Goal: Navigation & Orientation: Go to known website

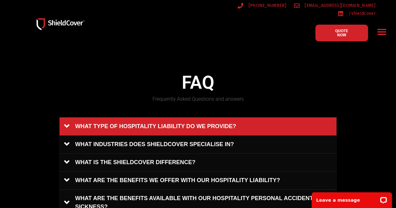
scroll to position [347, 0]
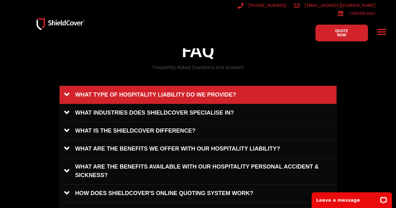
click at [67, 88] on link "WHAT TYPE OF HOSPITALITY LIABILITY DO WE PROVIDE?" at bounding box center [199, 95] width 278 height 18
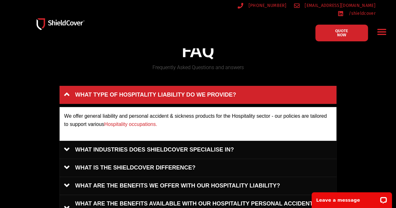
click at [128, 121] on link "Hospitality occupations." at bounding box center [130, 123] width 53 height 5
click at [67, 89] on link "WHAT TYPE OF HOSPITALITY LIABILITY DO WE PROVIDE?" at bounding box center [199, 95] width 278 height 18
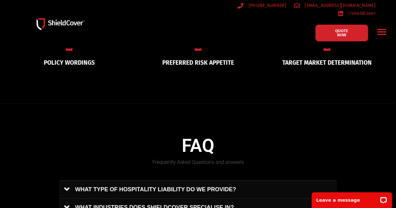
scroll to position [158, 0]
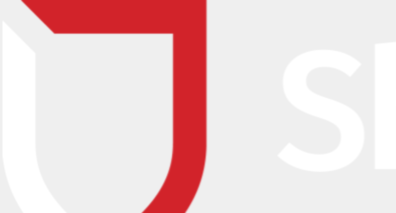
type input "[EMAIL_ADDRESS][DOMAIN_NAME]"
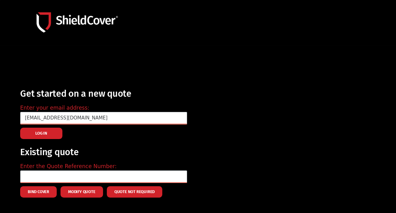
click at [46, 132] on span "LOG IN" at bounding box center [41, 132] width 12 height 1
